Goal: Transaction & Acquisition: Purchase product/service

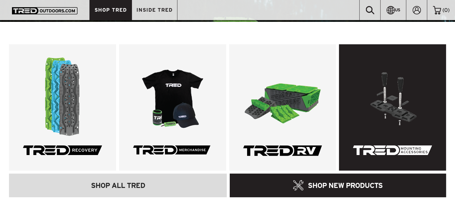
click at [384, 107] on link at bounding box center [392, 107] width 107 height 126
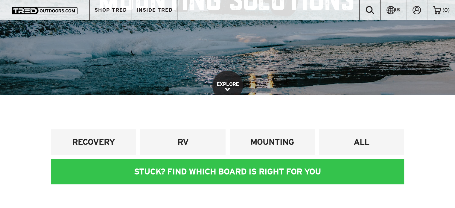
click at [228, 84] on link "EXPLORE" at bounding box center [228, 86] width 31 height 31
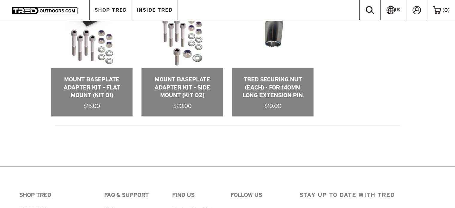
scroll to position [484, 0]
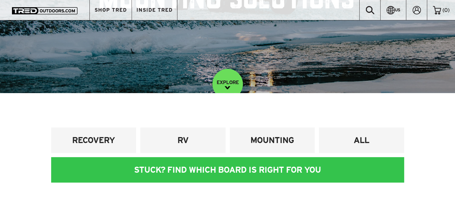
scroll to position [90, 0]
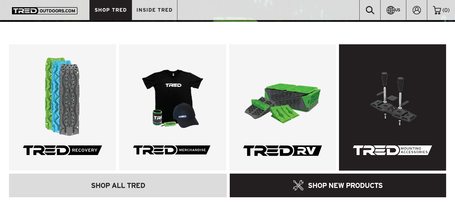
click at [379, 125] on link at bounding box center [392, 107] width 107 height 126
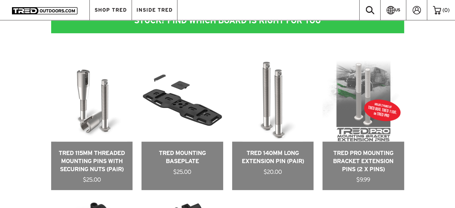
scroll to position [269, 0]
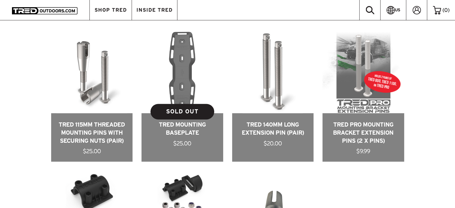
click at [177, 79] on link at bounding box center [183, 97] width 82 height 130
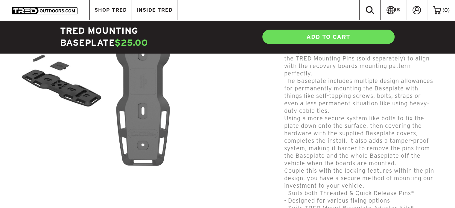
scroll to position [299, 0]
